Goal: Communication & Community: Answer question/provide support

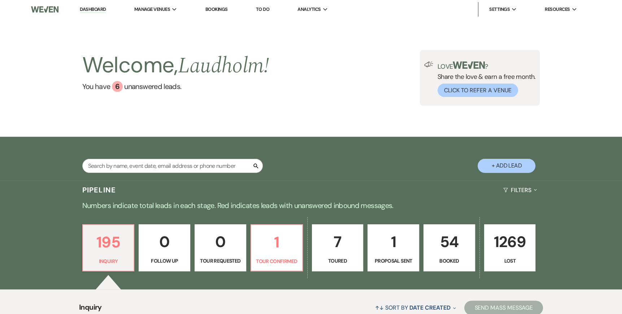
click at [345, 254] on link "7 Toured" at bounding box center [338, 247] width 52 height 47
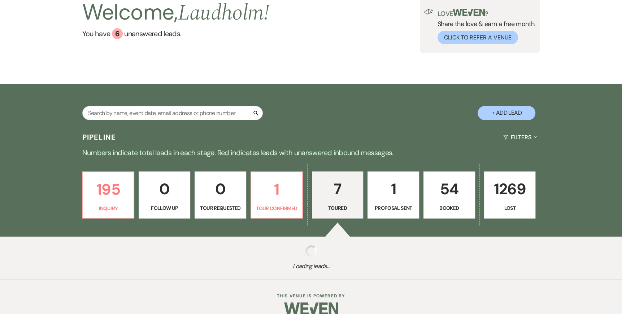
select select "5"
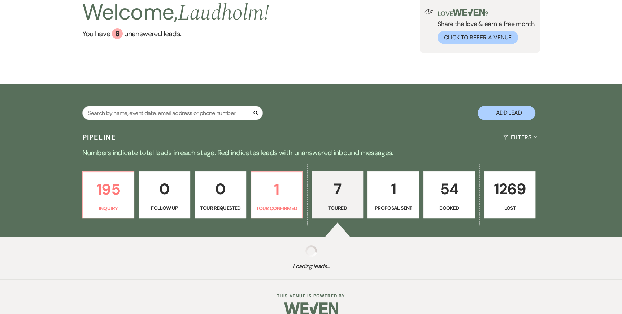
select select "5"
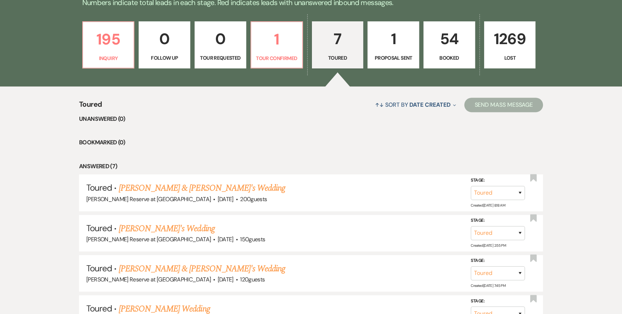
scroll to position [233, 0]
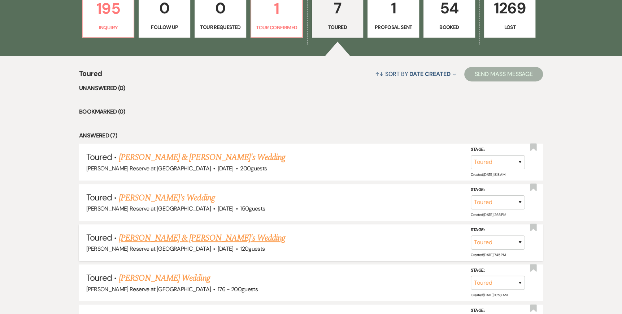
click at [178, 238] on link "Johann George & Fiance's Wedding" at bounding box center [202, 237] width 167 height 13
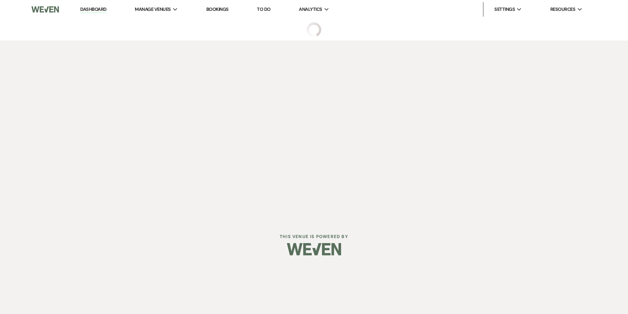
select select "5"
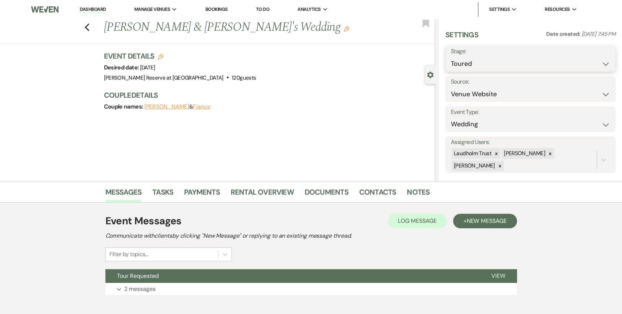
click at [601, 65] on select "Inquiry Follow Up Tour Requested Tour Confirmed Toured Proposal Sent Booked Lost" at bounding box center [530, 64] width 159 height 14
select select "8"
click at [451, 57] on select "Inquiry Follow Up Tour Requested Tour Confirmed Toured Proposal Sent Booked Lost" at bounding box center [530, 64] width 159 height 14
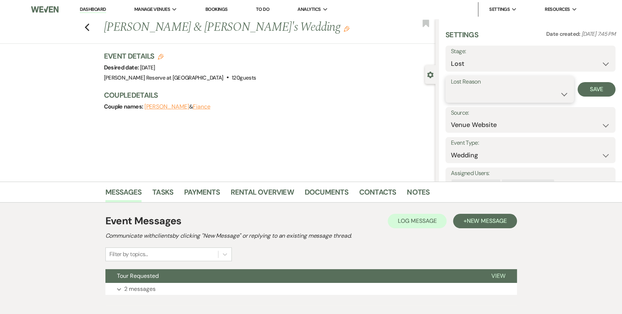
click at [562, 94] on select "Booked Elsewhere Budget Date Unavailable No Response Not a Good Match Capacity …" at bounding box center [510, 94] width 118 height 14
select select "6"
click at [451, 87] on select "Booked Elsewhere Budget Date Unavailable No Response Not a Good Match Capacity …" at bounding box center [510, 94] width 118 height 14
click at [589, 87] on button "Save" at bounding box center [597, 89] width 38 height 14
click at [156, 10] on span "Manage Venues" at bounding box center [152, 9] width 36 height 7
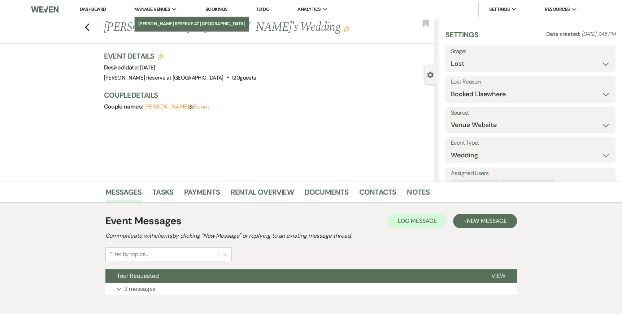
click at [158, 22] on li "[PERSON_NAME] Reserve at [GEOGRAPHIC_DATA]" at bounding box center [191, 23] width 107 height 7
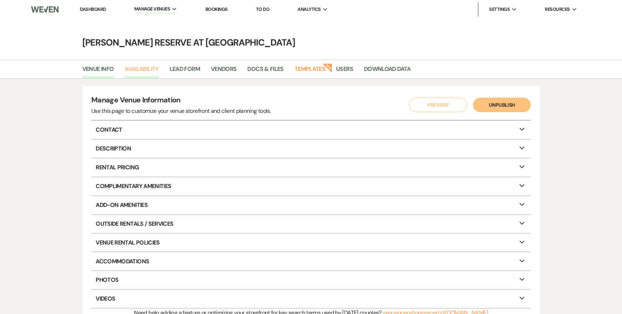
click at [143, 71] on link "Availability" at bounding box center [142, 71] width 34 height 14
select select "2"
select select "2026"
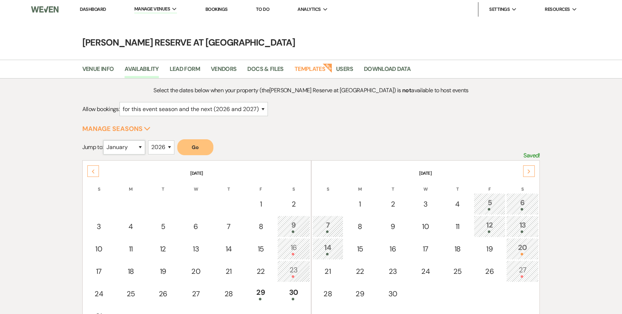
click at [141, 145] on select "January February March April May June July August September October November De…" at bounding box center [124, 147] width 42 height 14
select select "10"
click at [105, 140] on select "January February March April May June July August September October November De…" at bounding box center [124, 147] width 42 height 14
click at [212, 150] on button "Go" at bounding box center [195, 147] width 36 height 16
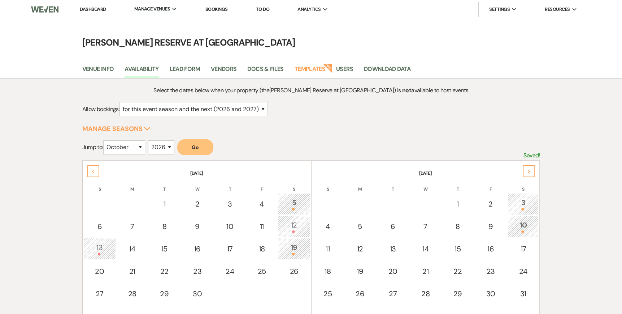
click at [518, 201] on div "3" at bounding box center [523, 203] width 23 height 13
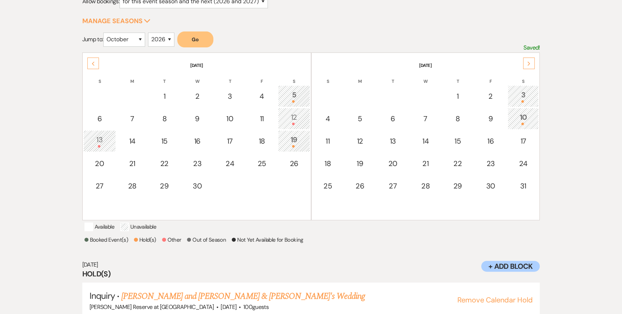
scroll to position [134, 0]
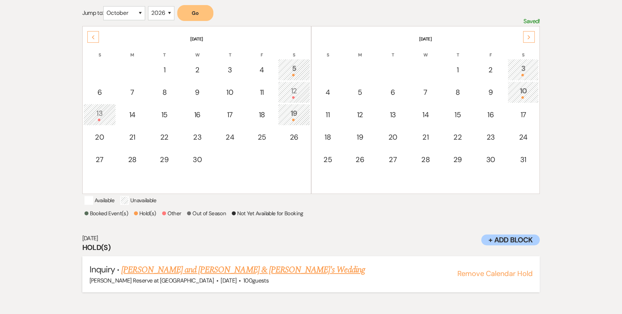
click at [497, 277] on button "Remove Calendar Hold" at bounding box center [495, 273] width 76 height 7
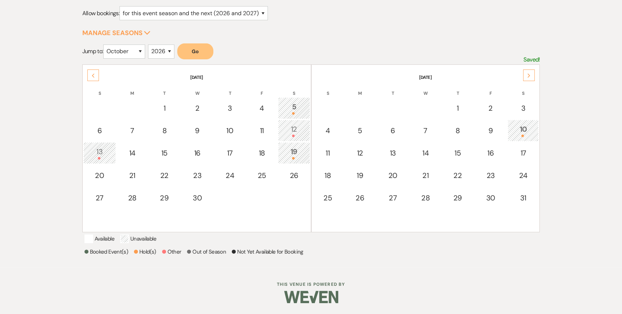
scroll to position [0, 0]
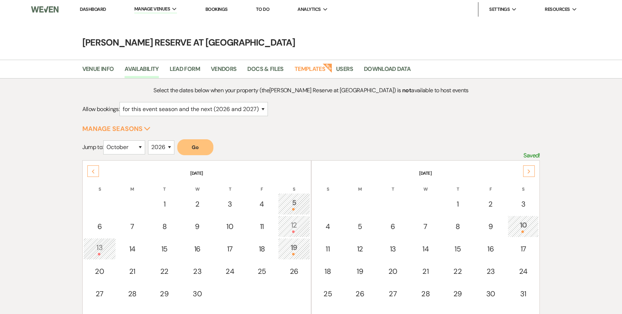
click at [96, 10] on link "Dashboard" at bounding box center [93, 9] width 26 height 6
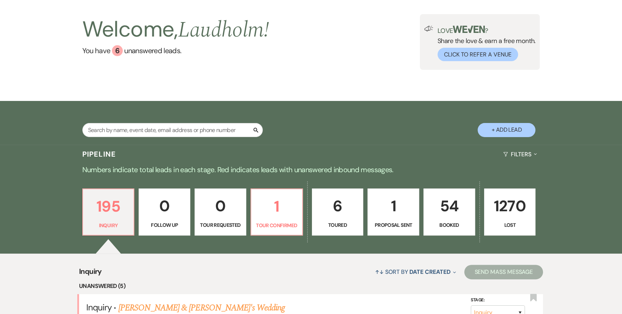
scroll to position [36, 0]
click at [285, 223] on p "Tour Confirmed" at bounding box center [277, 225] width 42 height 8
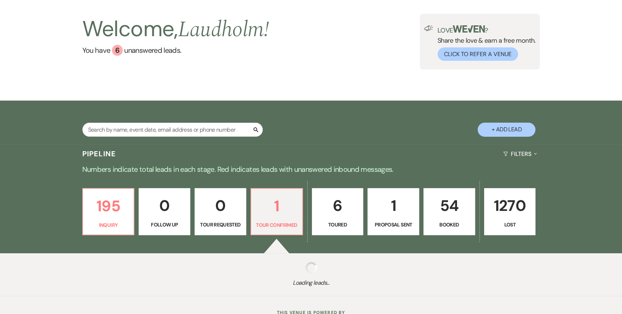
select select "4"
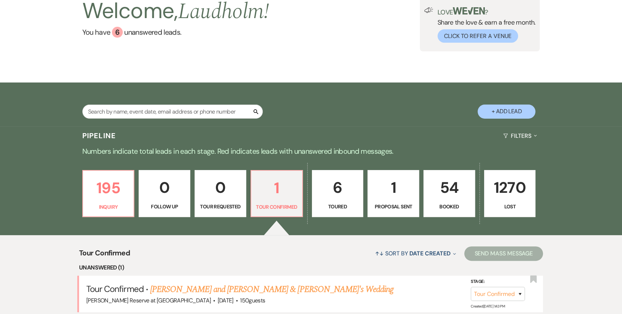
scroll to position [72, 0]
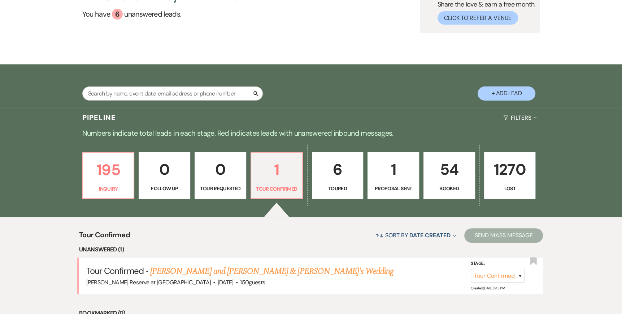
click at [337, 181] on p "6" at bounding box center [338, 169] width 42 height 24
select select "5"
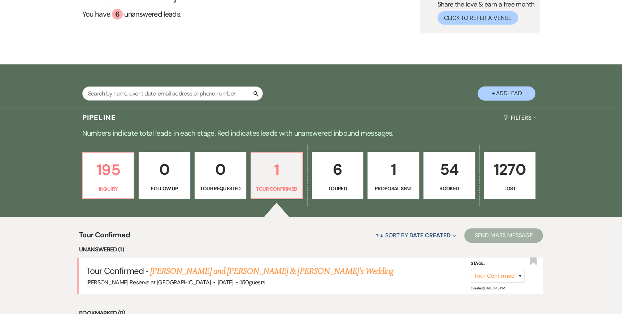
select select "5"
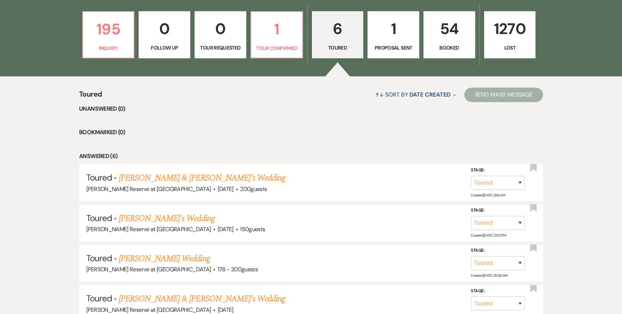
scroll to position [212, 0]
click at [101, 31] on p "195" at bounding box center [108, 29] width 42 height 24
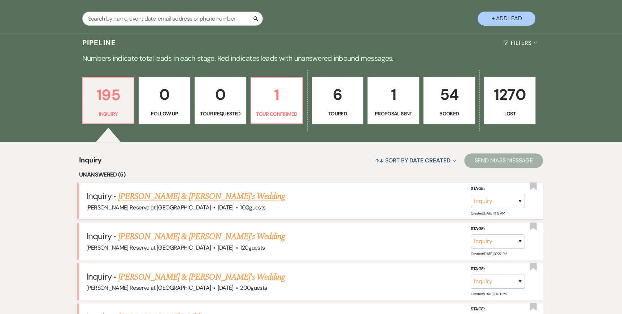
scroll to position [140, 0]
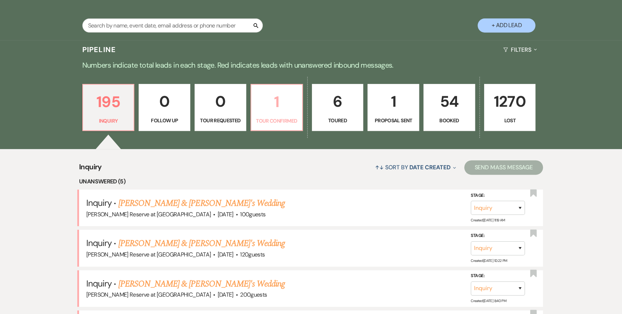
click at [284, 107] on p "1" at bounding box center [277, 102] width 42 height 24
select select "4"
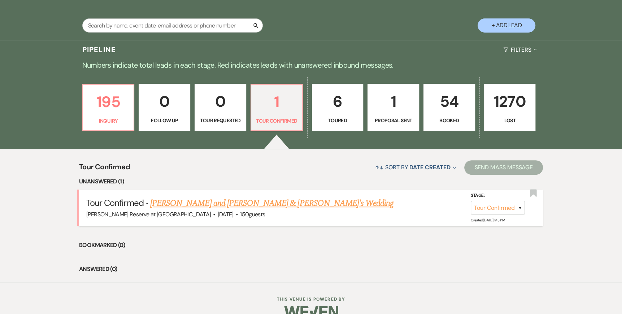
click at [202, 200] on link "[PERSON_NAME] and [PERSON_NAME] & [PERSON_NAME]'s Wedding" at bounding box center [271, 203] width 243 height 13
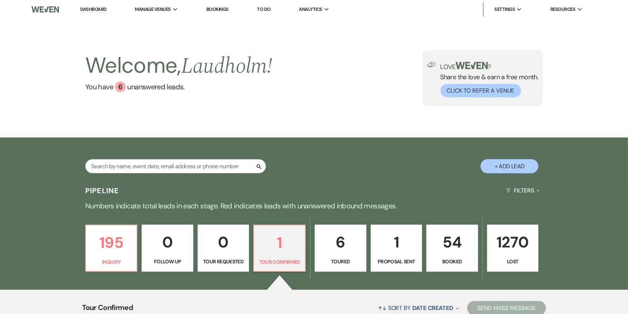
select select "4"
select select "5"
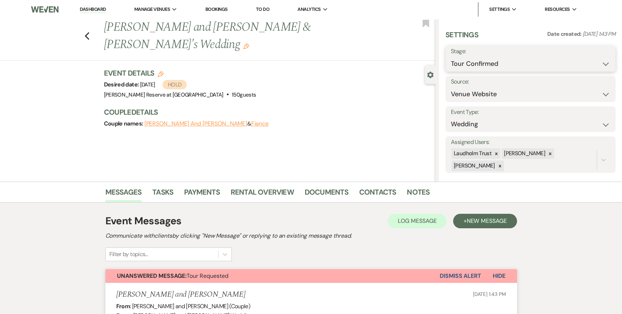
drag, startPoint x: 600, startPoint y: 63, endPoint x: 596, endPoint y: 64, distance: 4.4
click at [600, 63] on select "Inquiry Follow Up Tour Requested Tour Confirmed Toured Proposal Sent Booked Lost" at bounding box center [530, 64] width 159 height 14
select select "5"
click at [451, 57] on select "Inquiry Follow Up Tour Requested Tour Confirmed Toured Proposal Sent Booked Lost" at bounding box center [530, 64] width 159 height 14
click at [591, 58] on button "Save" at bounding box center [598, 58] width 36 height 14
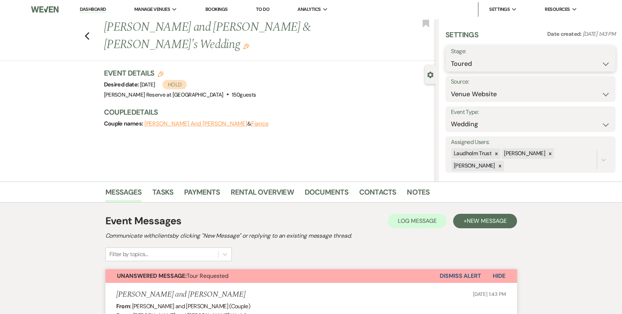
click at [601, 63] on select "Inquiry Follow Up Tour Requested Tour Confirmed Toured Proposal Sent Booked Lost" at bounding box center [530, 64] width 159 height 14
click at [322, 146] on div "Previous Joshua Merrill and Shannon Masden & Fiance's Wedding Edit Bookmark Gea…" at bounding box center [218, 100] width 436 height 163
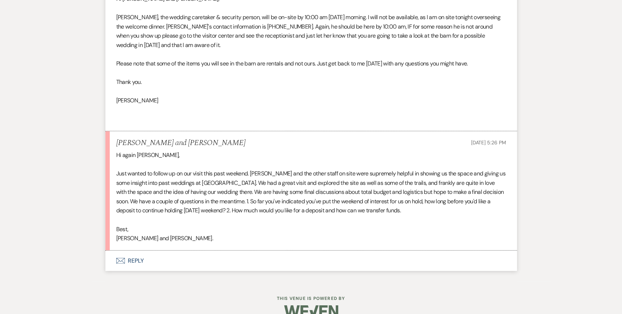
scroll to position [1668, 0]
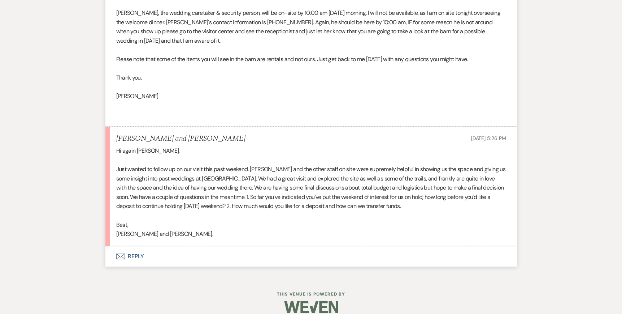
click at [121, 254] on icon "Envelope" at bounding box center [120, 256] width 9 height 6
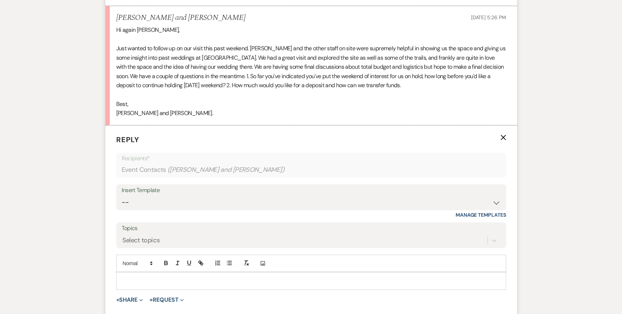
scroll to position [1814, 0]
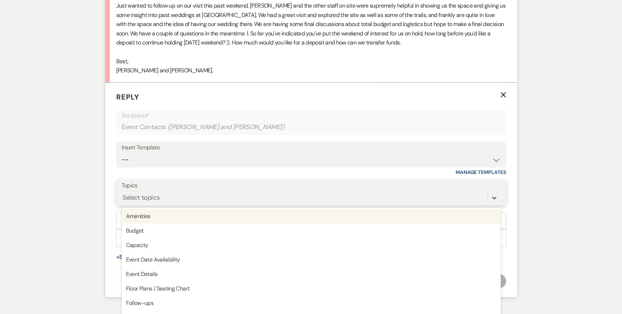
click at [496, 204] on div "option Amenities focused, 1 of 20. 20 results available. Use Up and Down to cho…" at bounding box center [311, 198] width 379 height 14
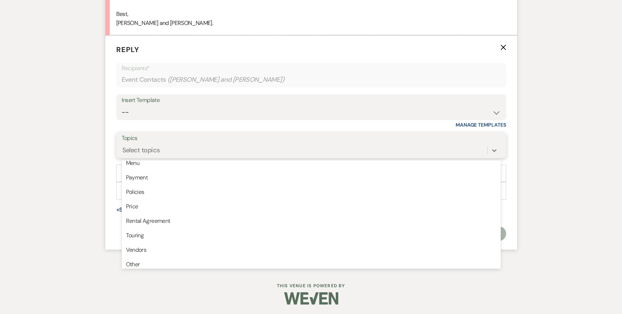
scroll to position [181, 0]
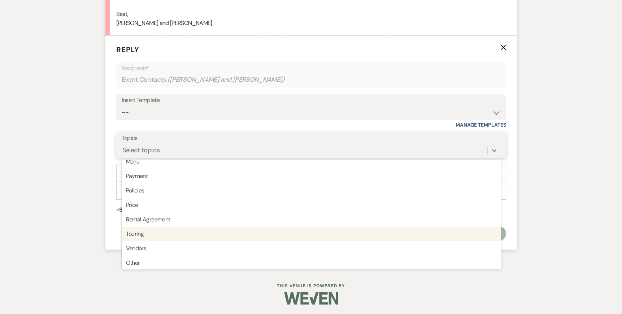
click at [207, 237] on div "Touring" at bounding box center [311, 234] width 379 height 14
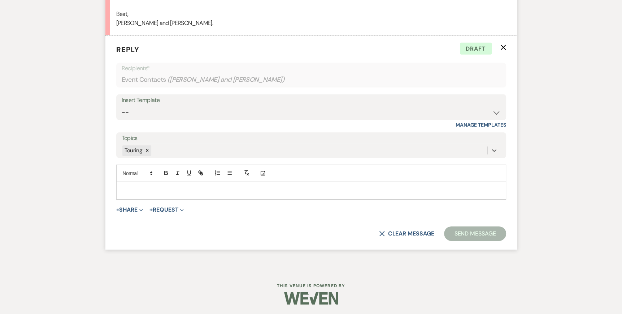
click at [120, 186] on div at bounding box center [311, 190] width 389 height 17
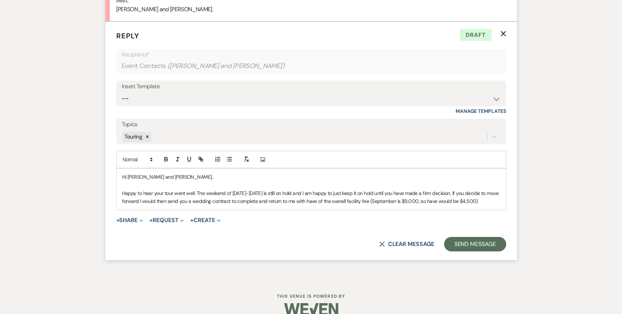
scroll to position [1903, 0]
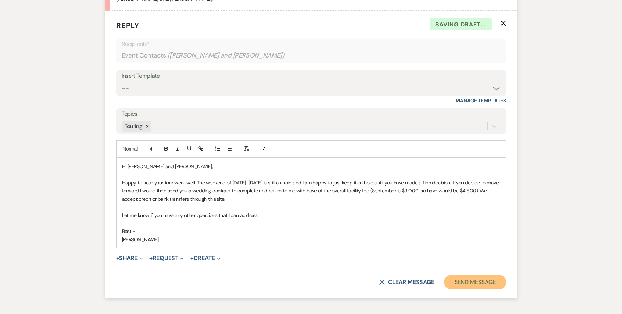
drag, startPoint x: 486, startPoint y: 279, endPoint x: 542, endPoint y: 268, distance: 56.8
click at [486, 279] on button "Send Message" at bounding box center [475, 282] width 62 height 14
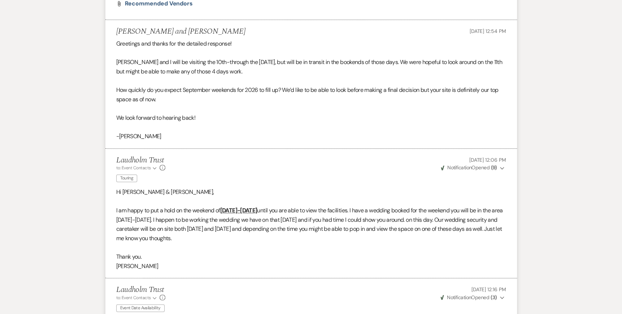
scroll to position [0, 0]
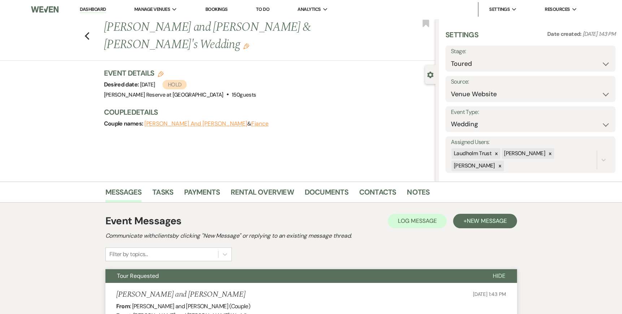
click at [93, 8] on link "Dashboard" at bounding box center [93, 9] width 26 height 7
